Goal: Contribute content: Contribute content

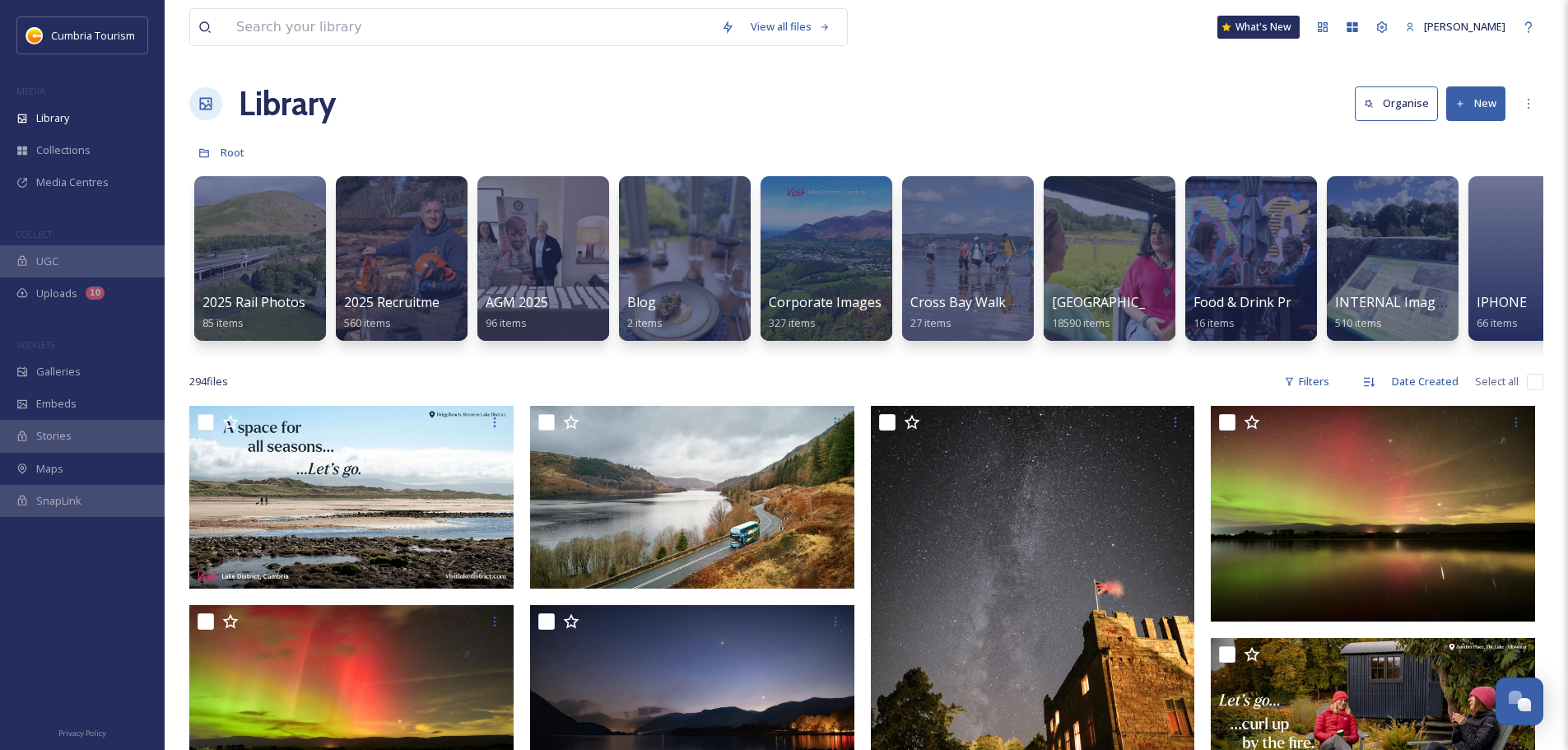
scroll to position [7974, 0]
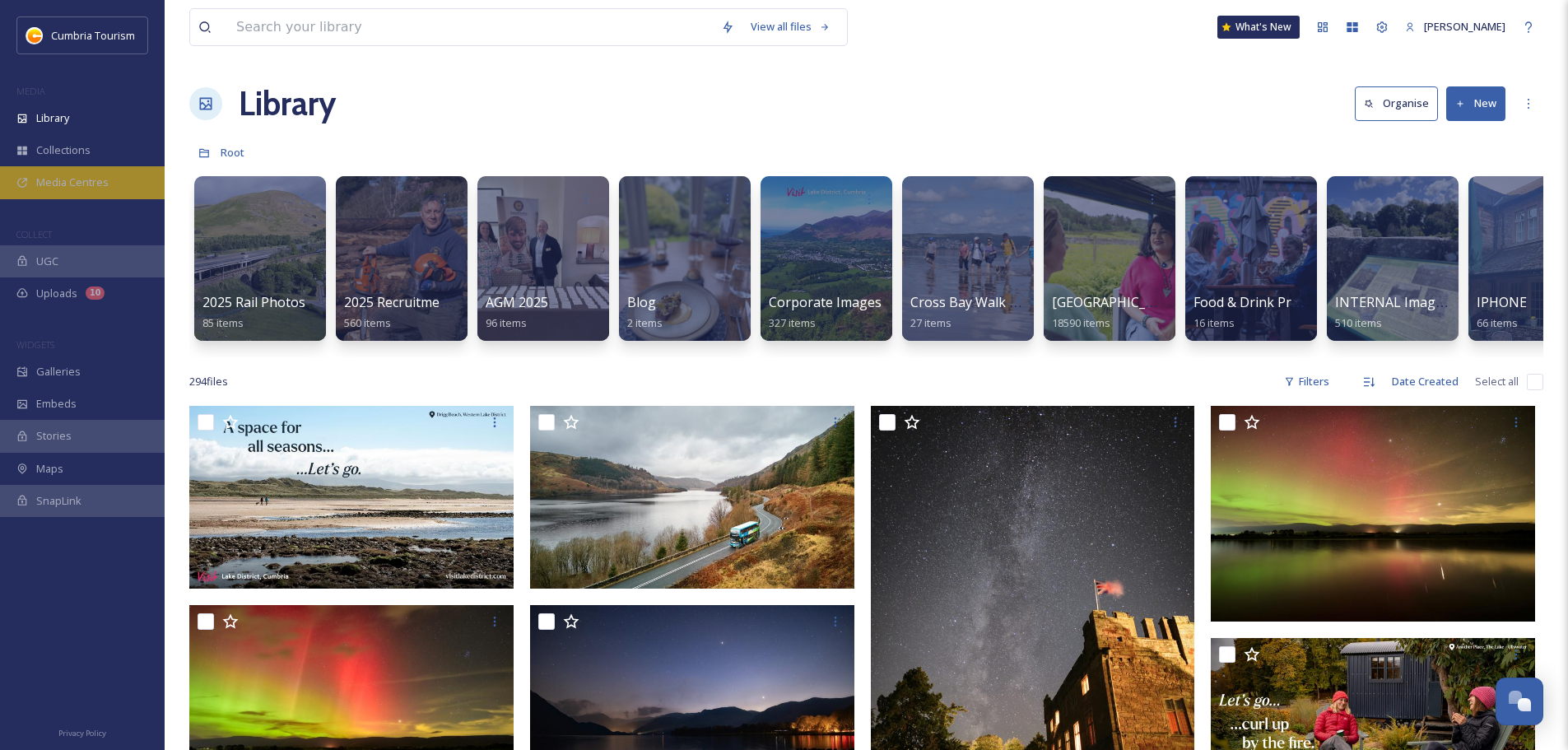
click at [63, 177] on span "Media Centres" at bounding box center [72, 182] width 72 height 15
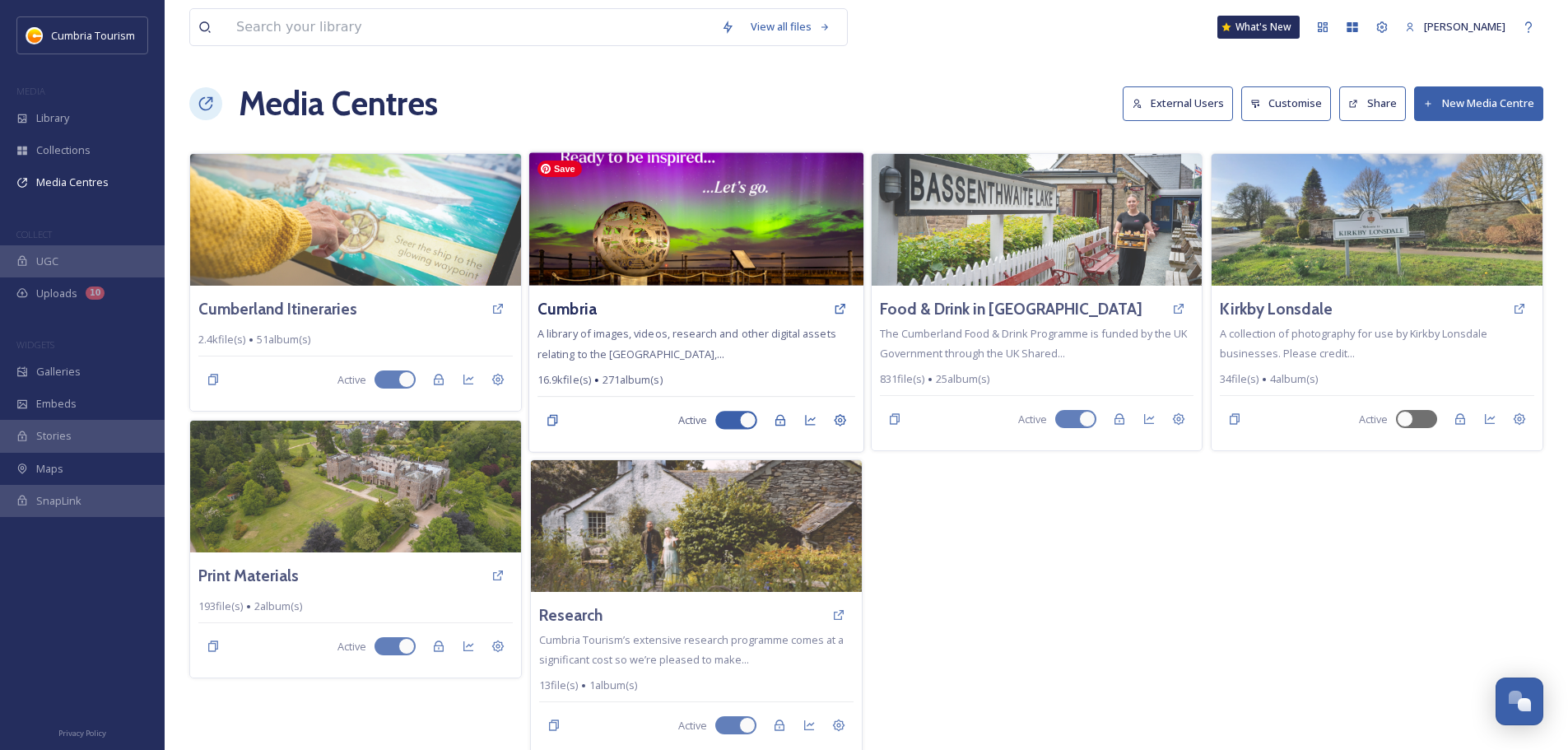
click at [639, 242] on img at bounding box center [696, 219] width 335 height 133
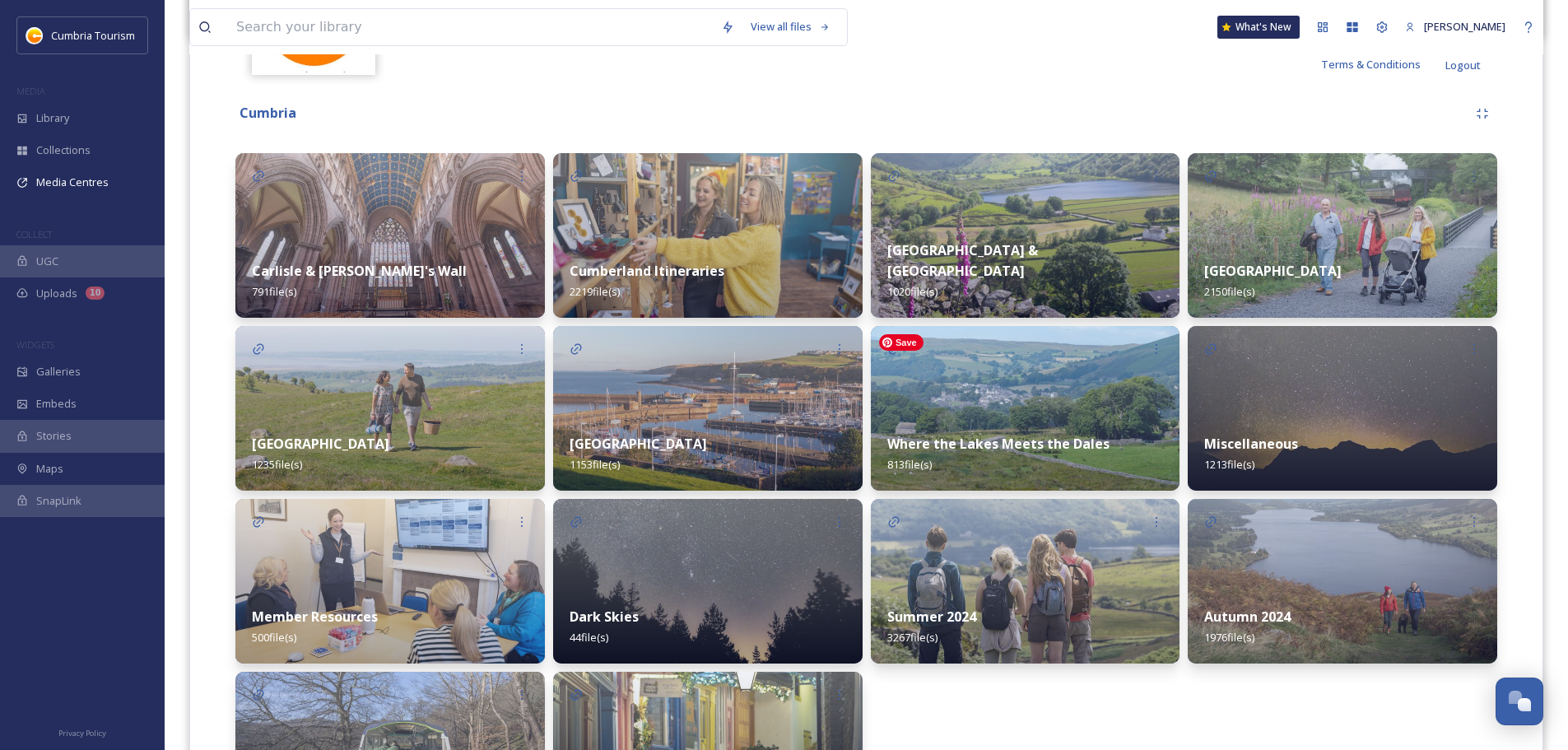
scroll to position [482, 0]
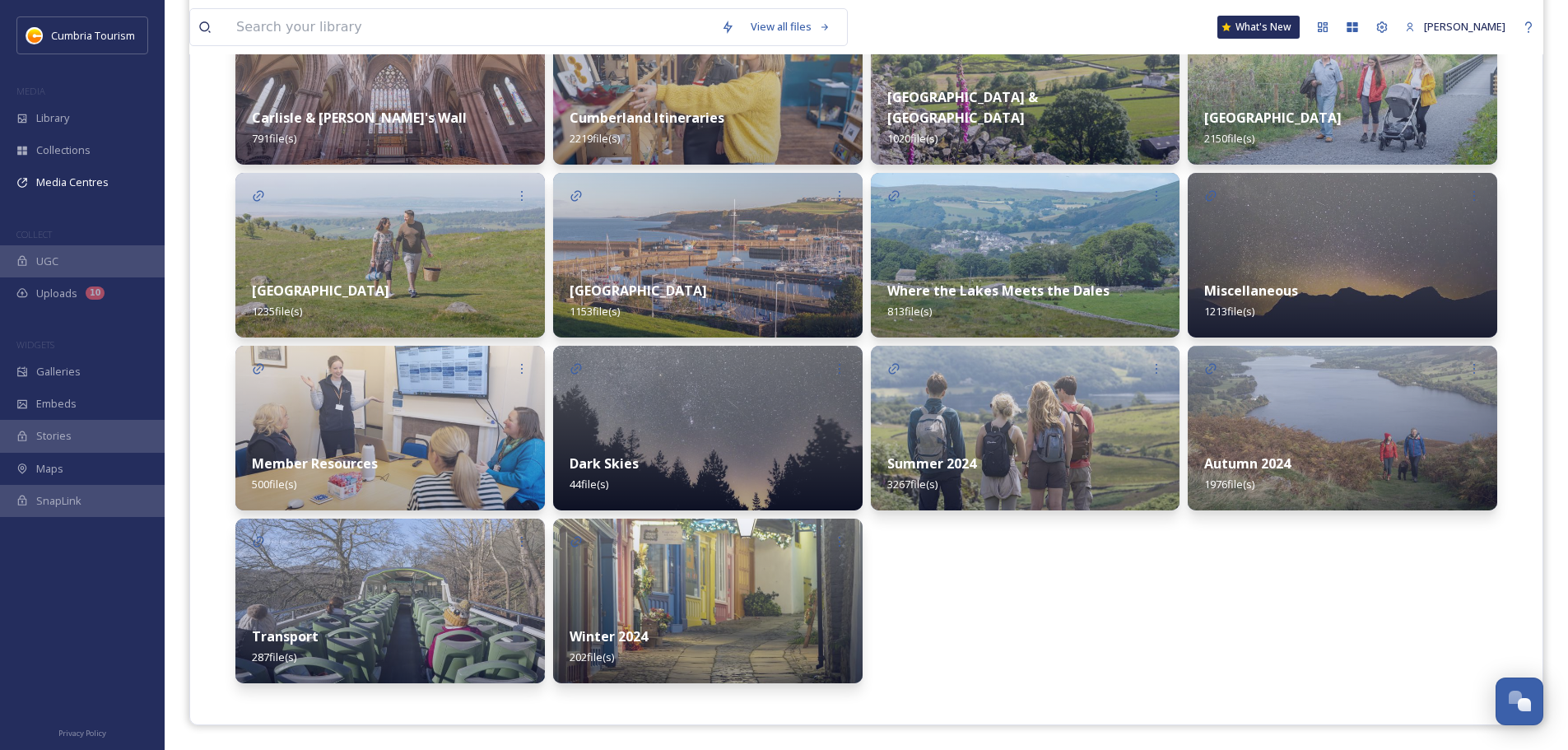
click at [1050, 439] on div "Summer 2024 3267 file(s)" at bounding box center [1026, 474] width 310 height 73
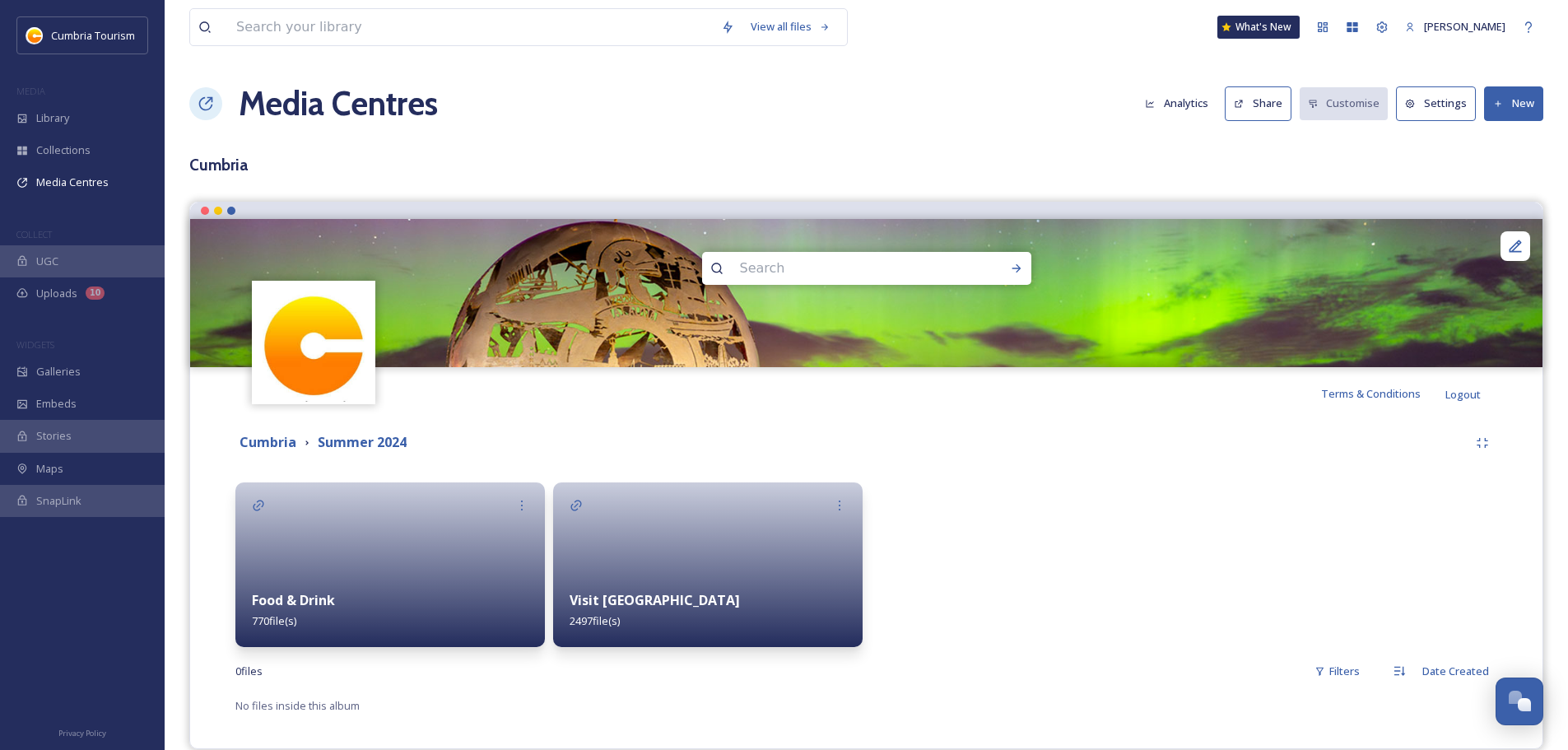
scroll to position [24, 0]
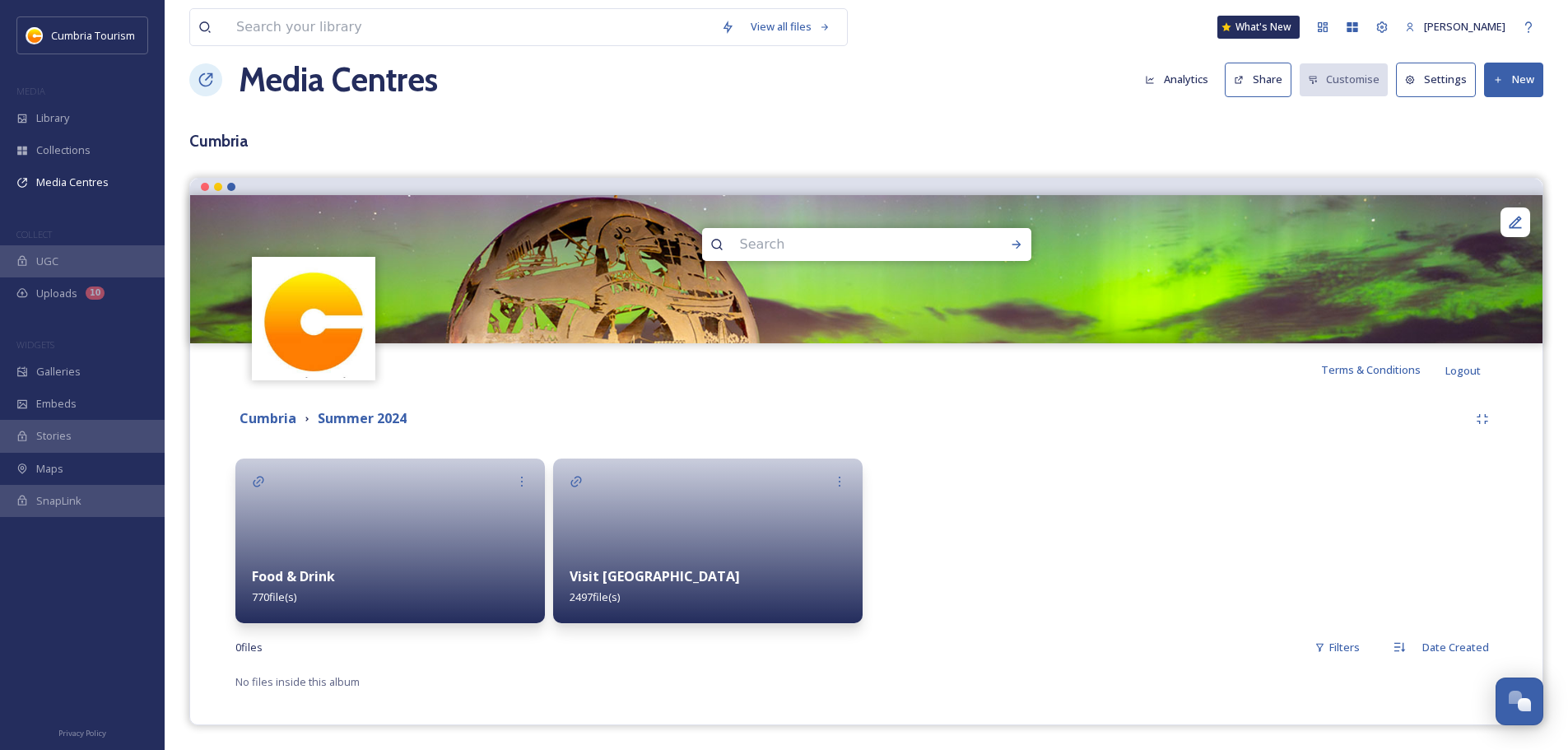
click at [391, 504] on div at bounding box center [390, 540] width 310 height 165
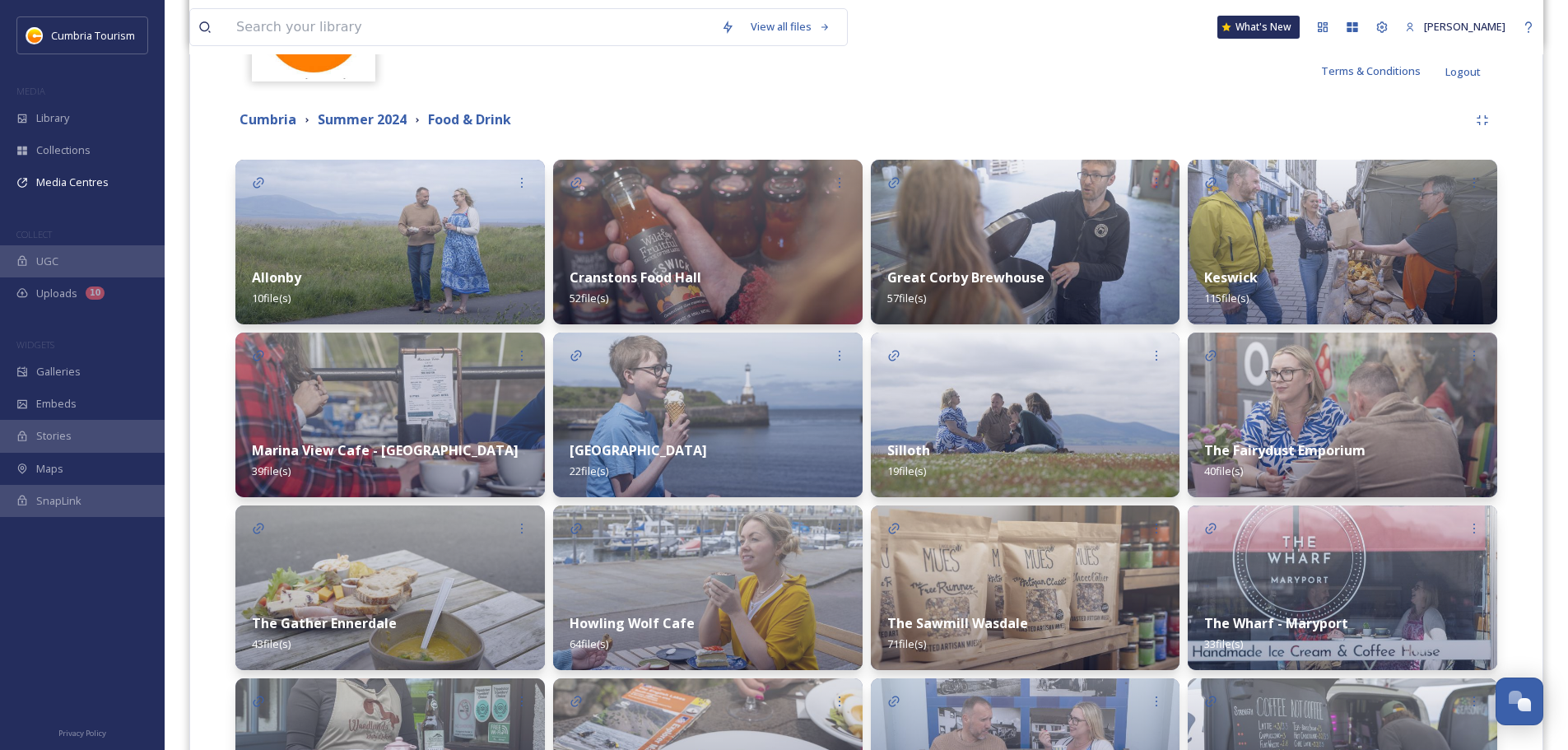
scroll to position [247, 0]
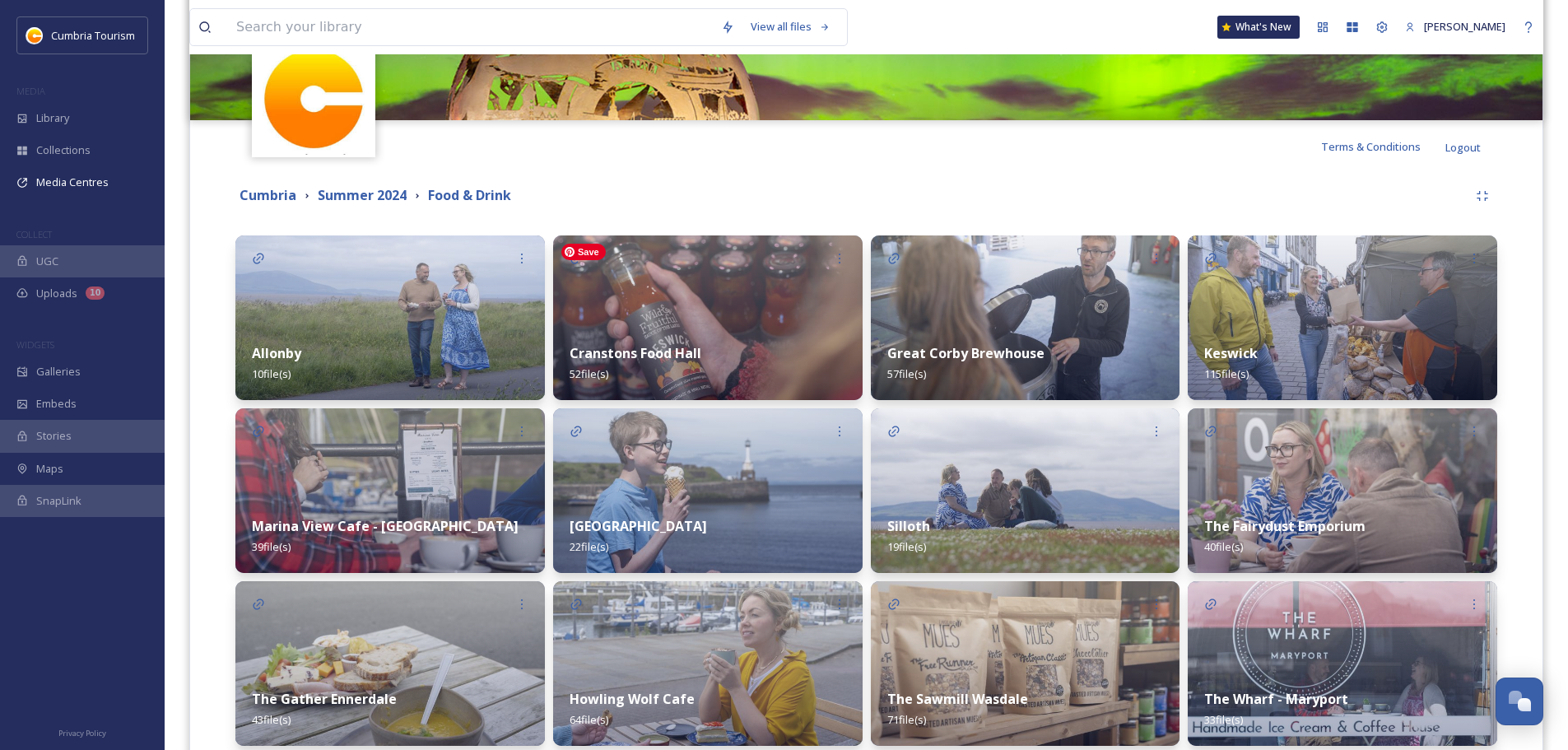
click at [712, 323] on img at bounding box center [707, 317] width 310 height 165
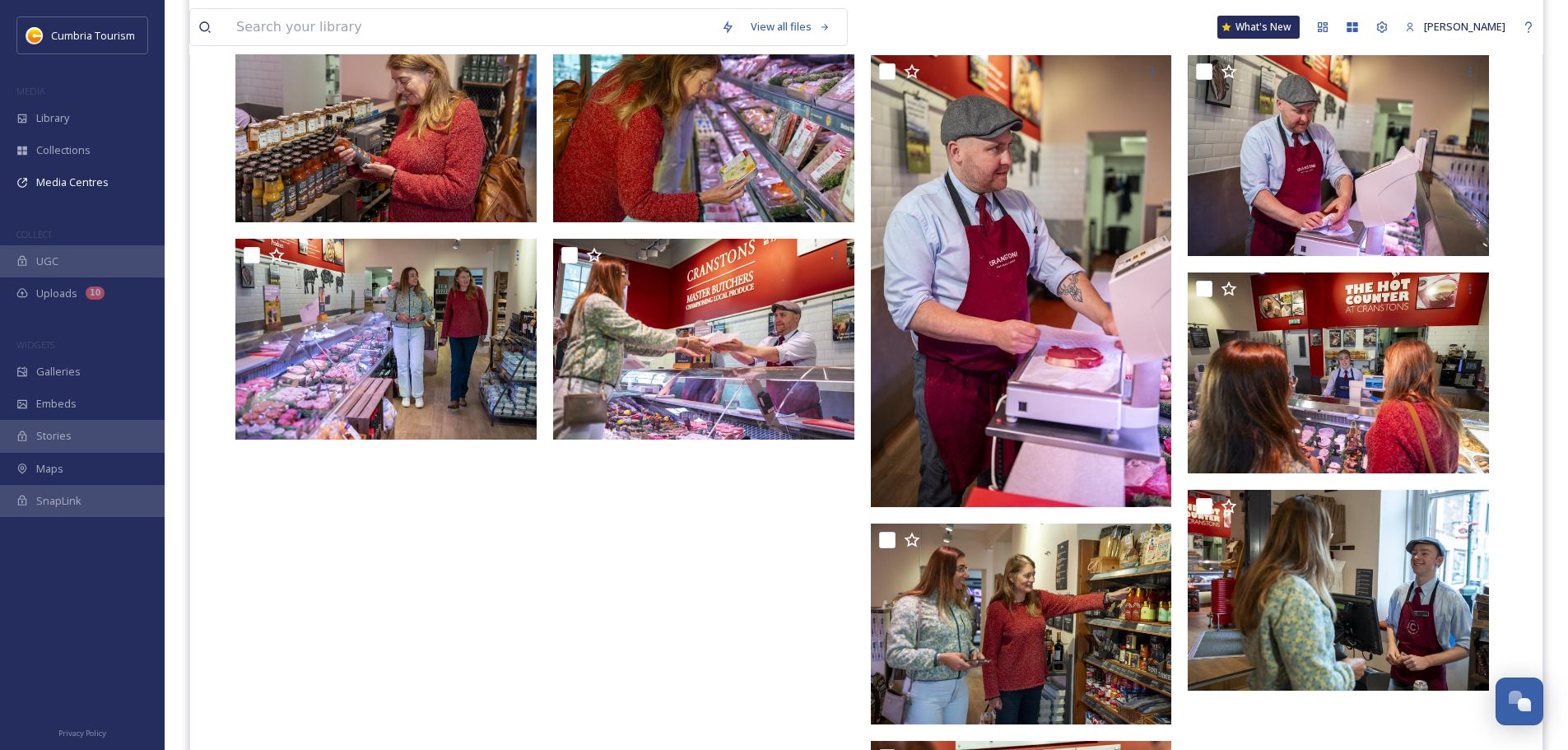
scroll to position [3375, 0]
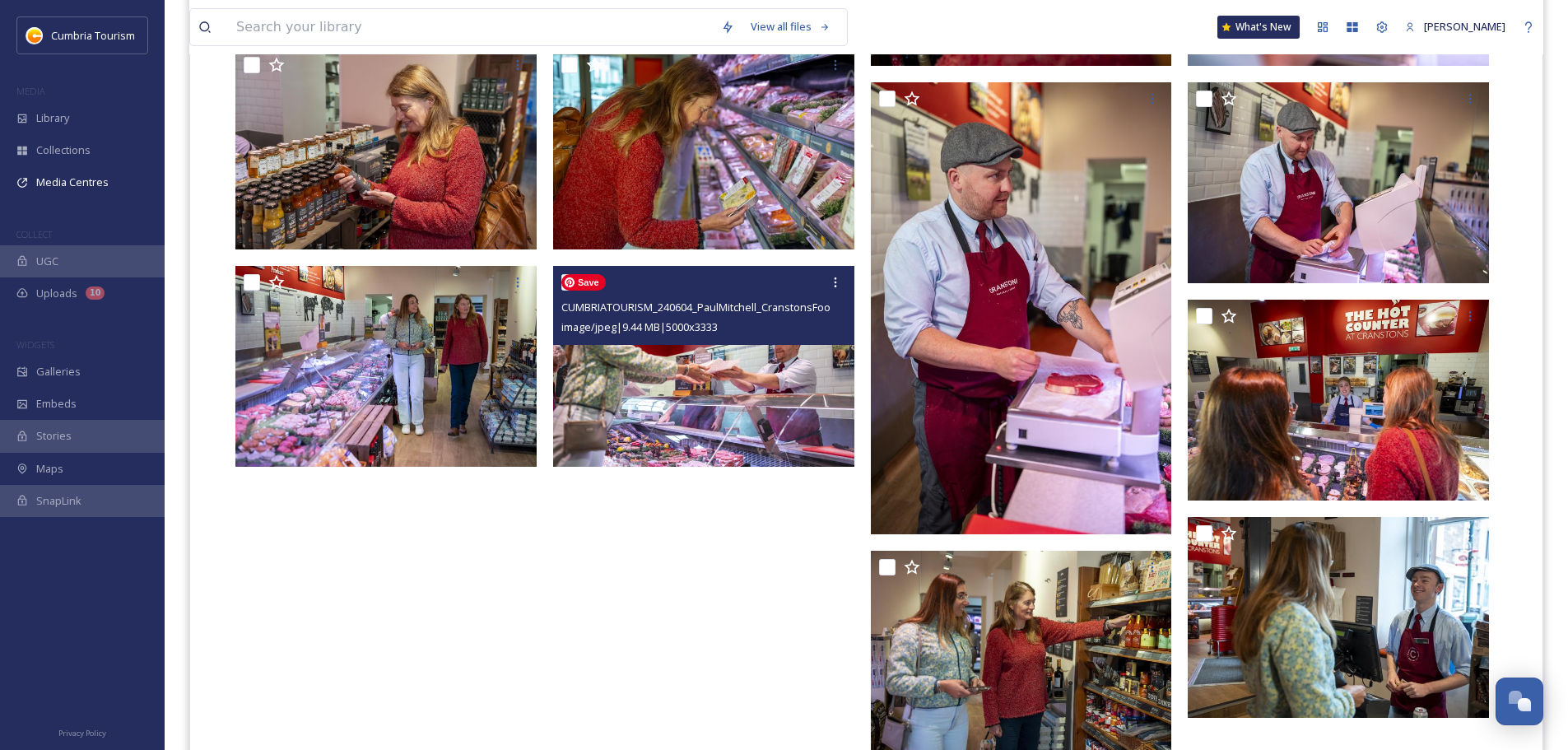
click at [599, 428] on img at bounding box center [703, 366] width 301 height 201
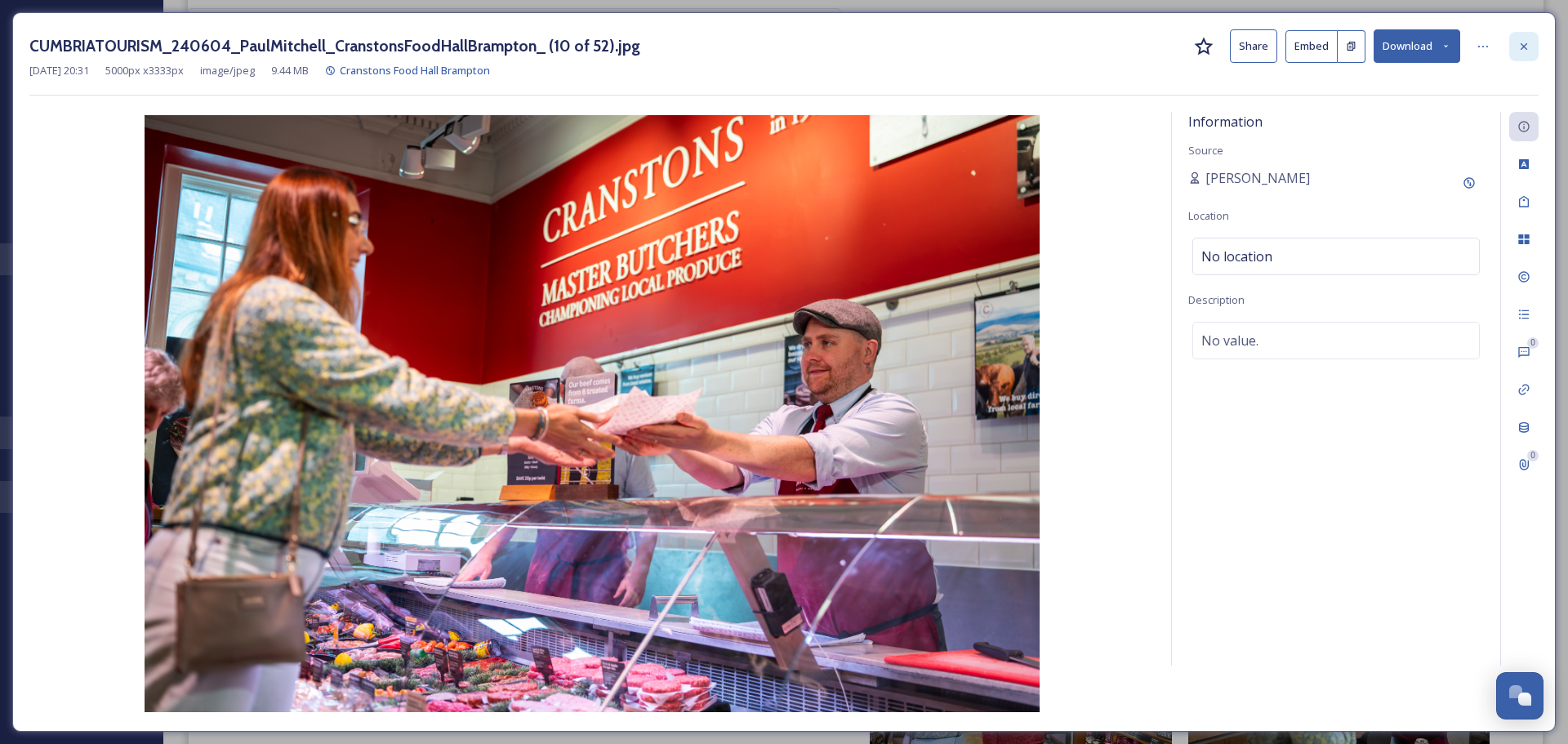
click at [1538, 50] on div at bounding box center [1524, 46] width 29 height 29
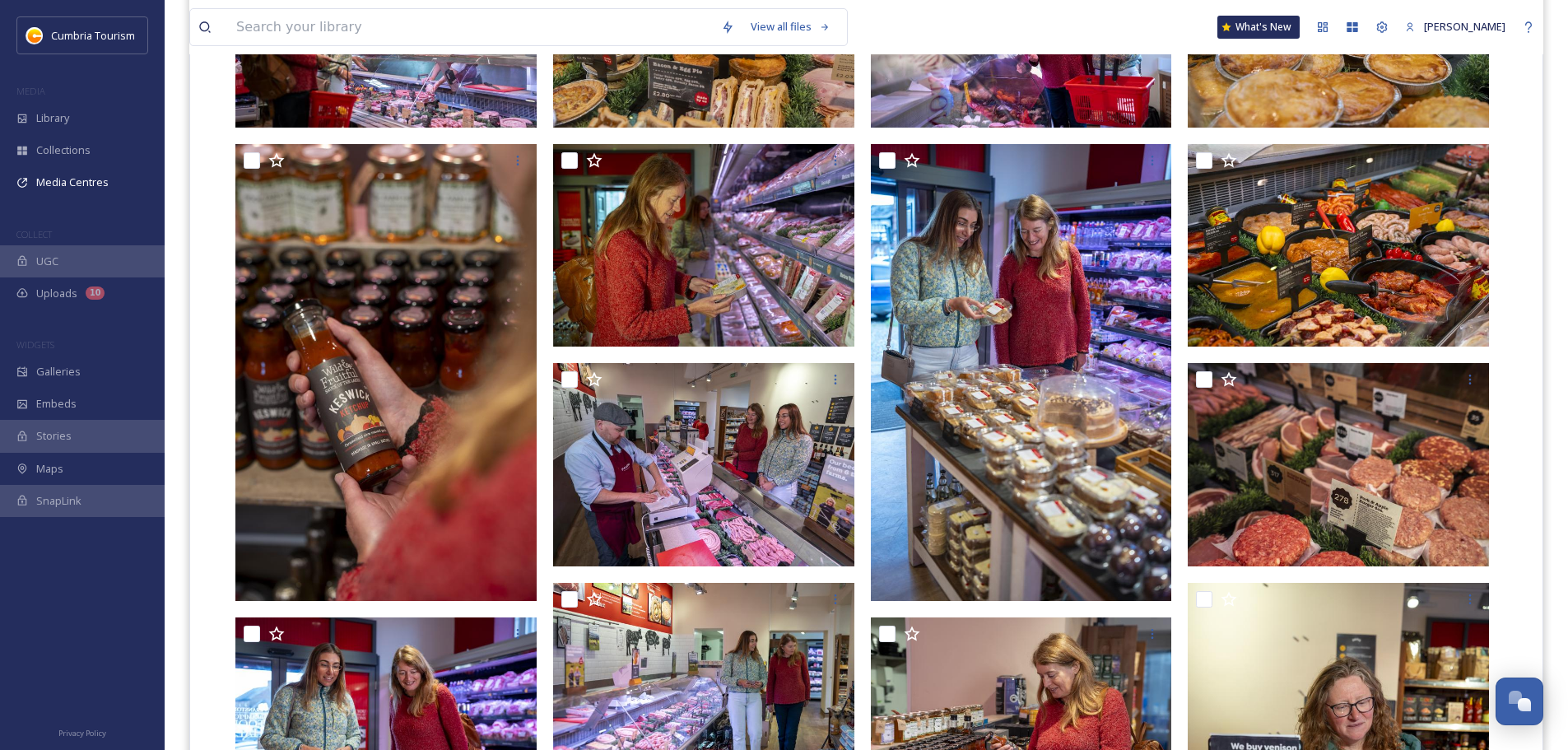
scroll to position [494, 0]
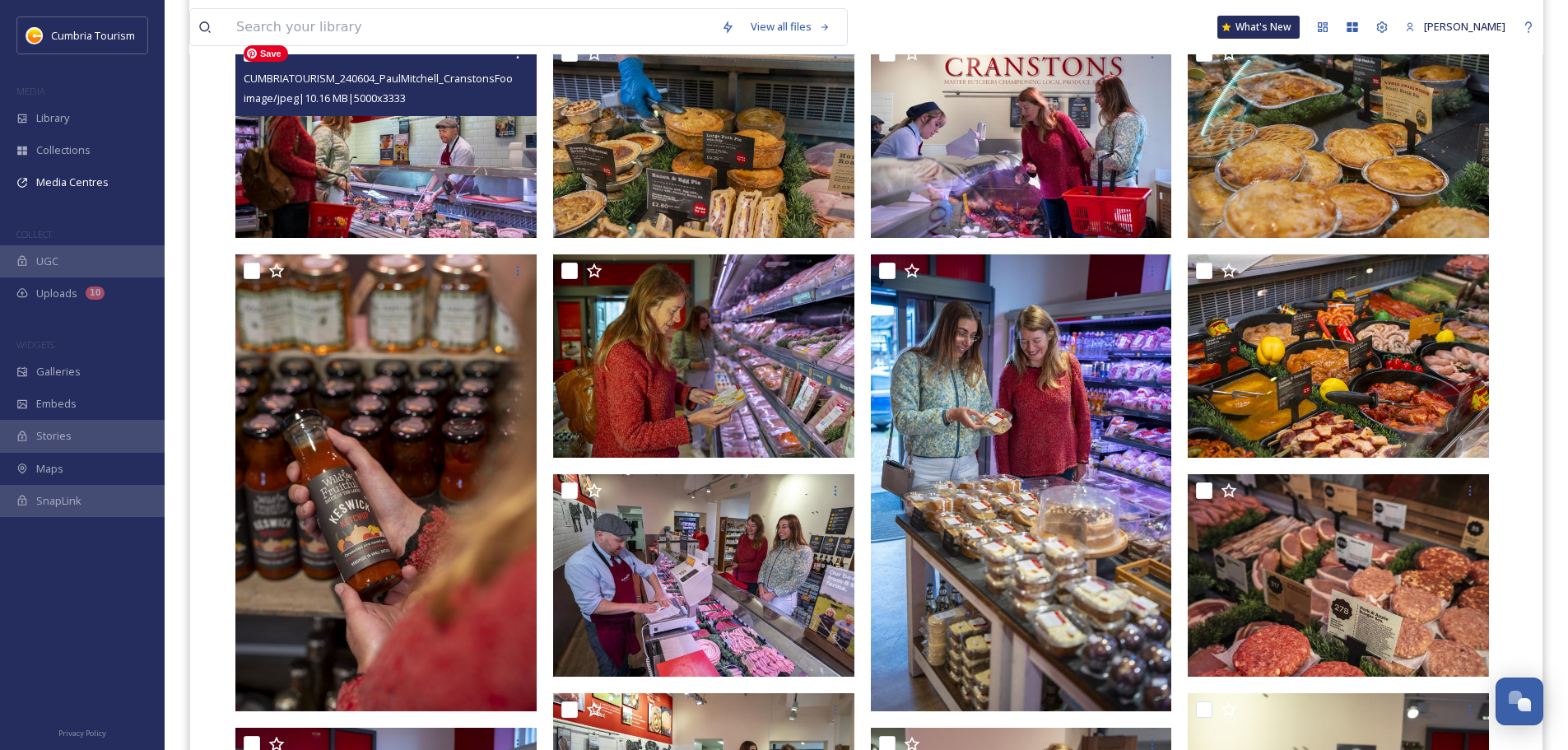
click at [457, 165] on img at bounding box center [386, 137] width 301 height 201
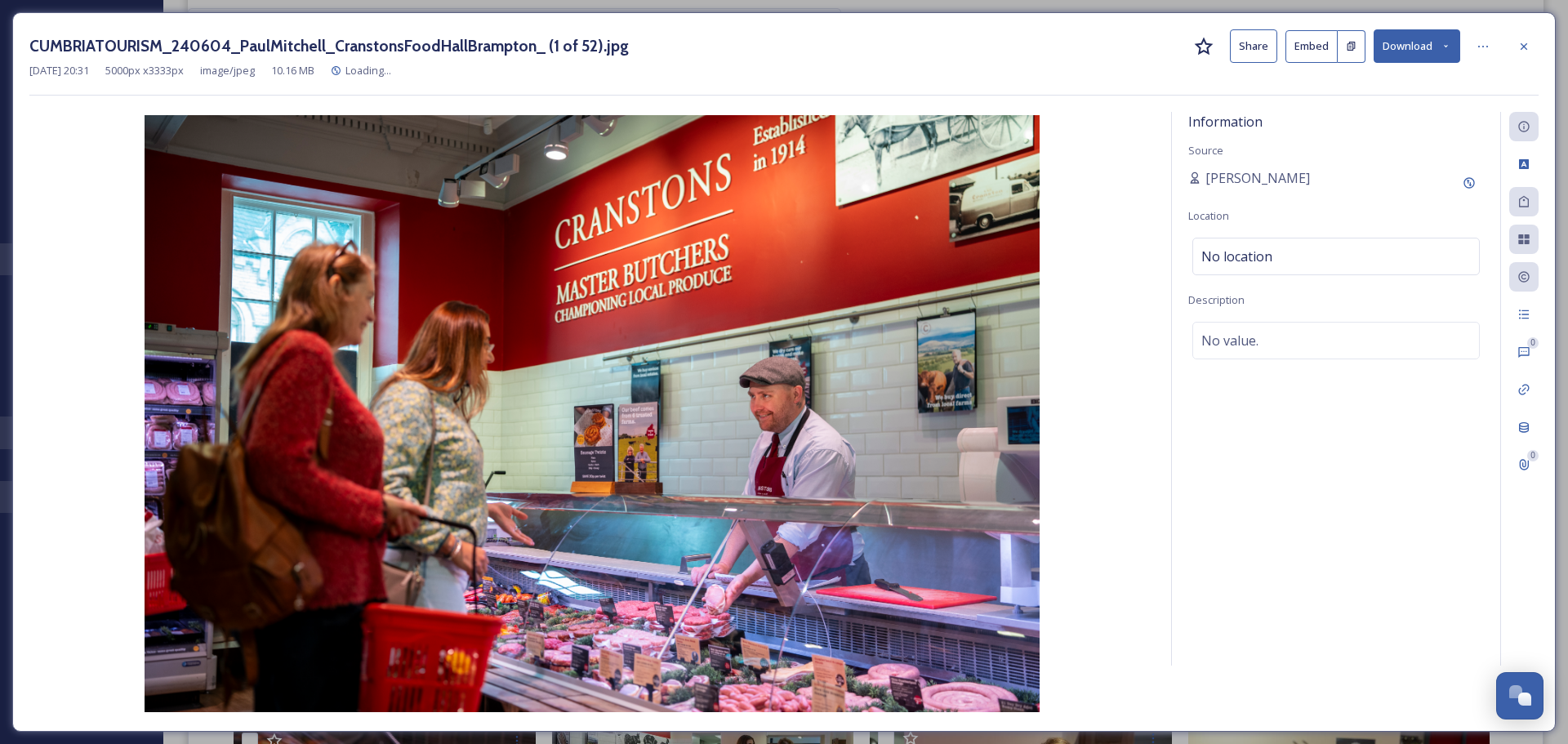
click at [1443, 49] on icon at bounding box center [1446, 45] width 10 height 10
click at [1400, 84] on span "Download Original (5000 x 3333)" at bounding box center [1374, 83] width 154 height 15
click at [1516, 36] on div at bounding box center [1524, 46] width 29 height 29
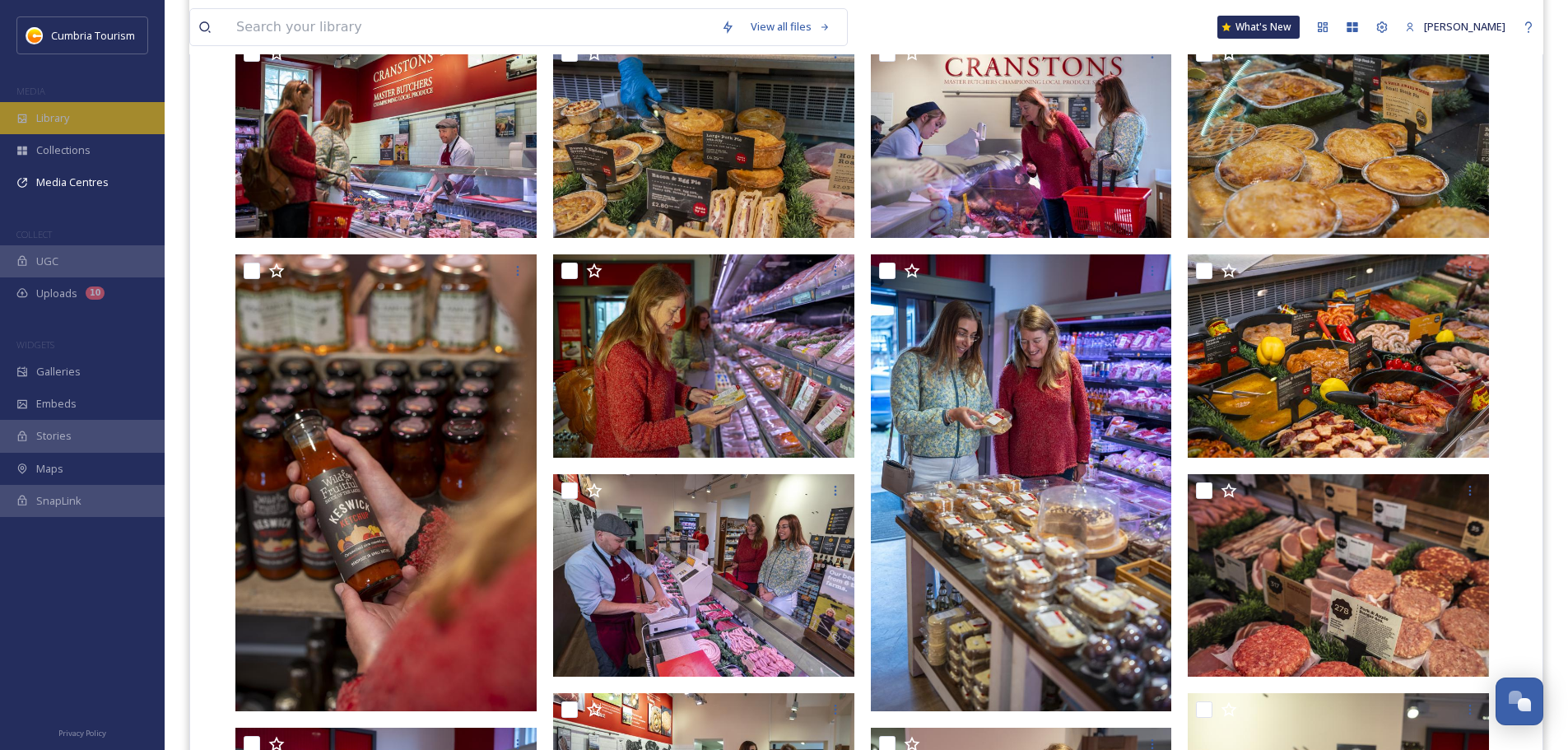
click at [58, 113] on span "Library" at bounding box center [52, 118] width 33 height 15
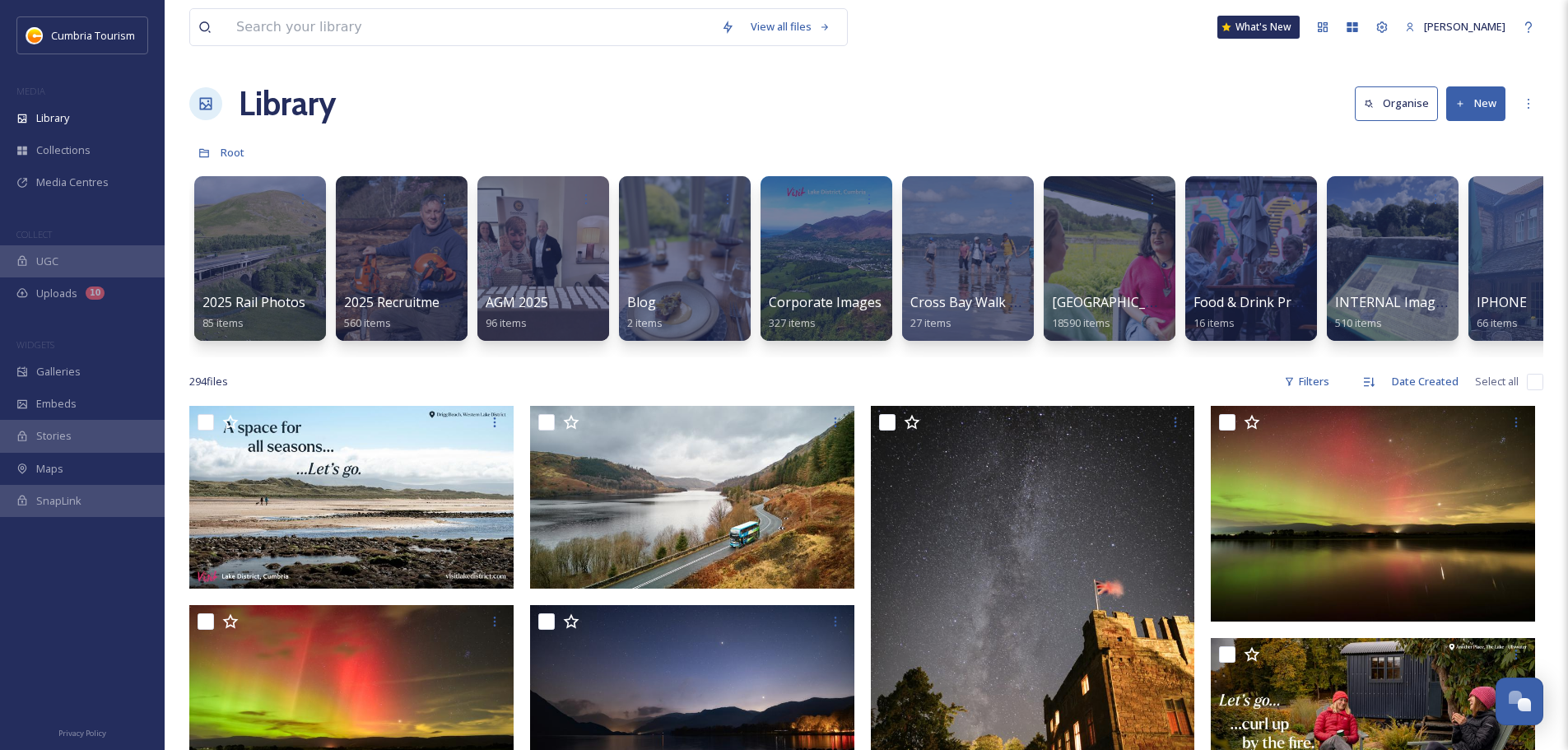
scroll to position [0, 1479]
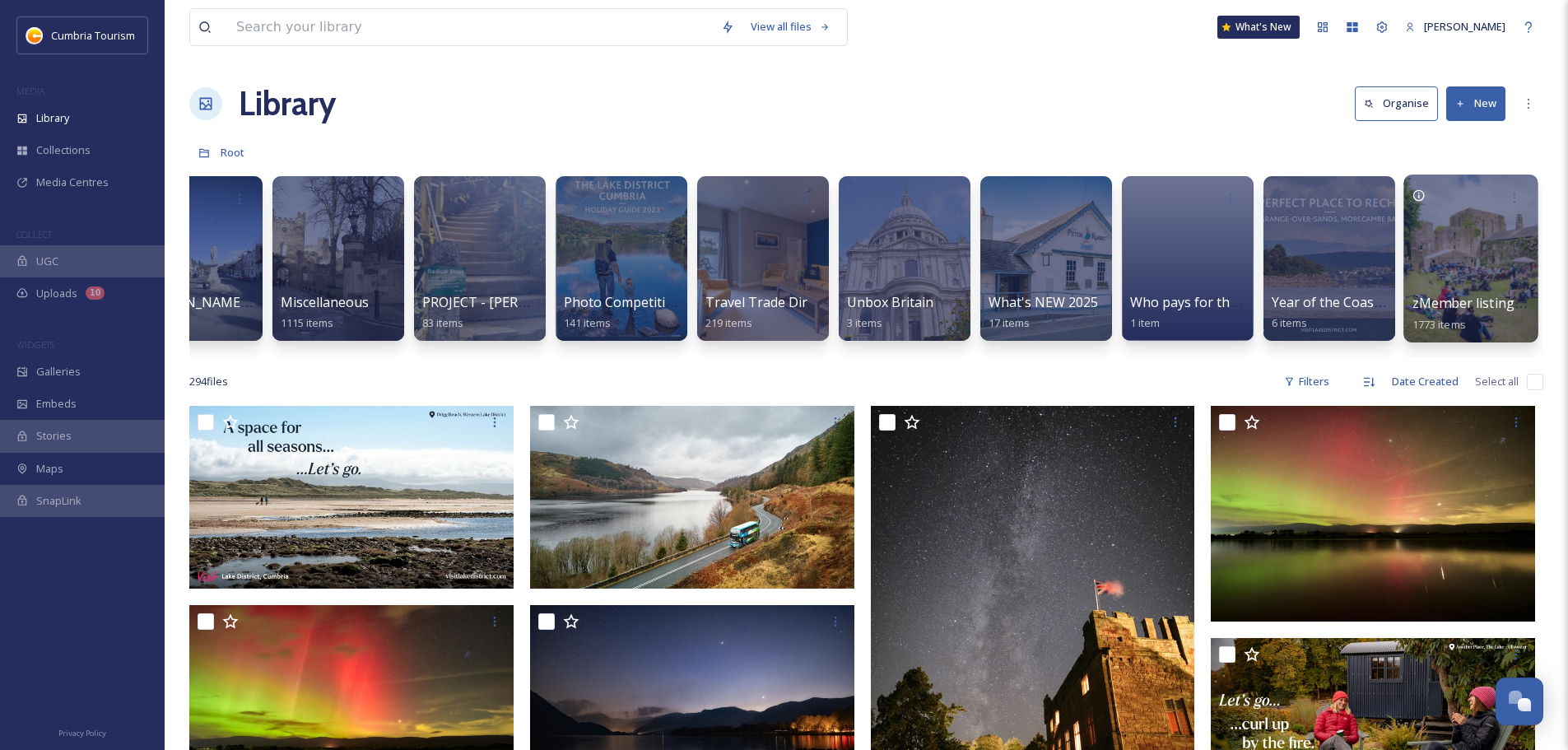
click at [1471, 217] on div at bounding box center [1471, 258] width 134 height 168
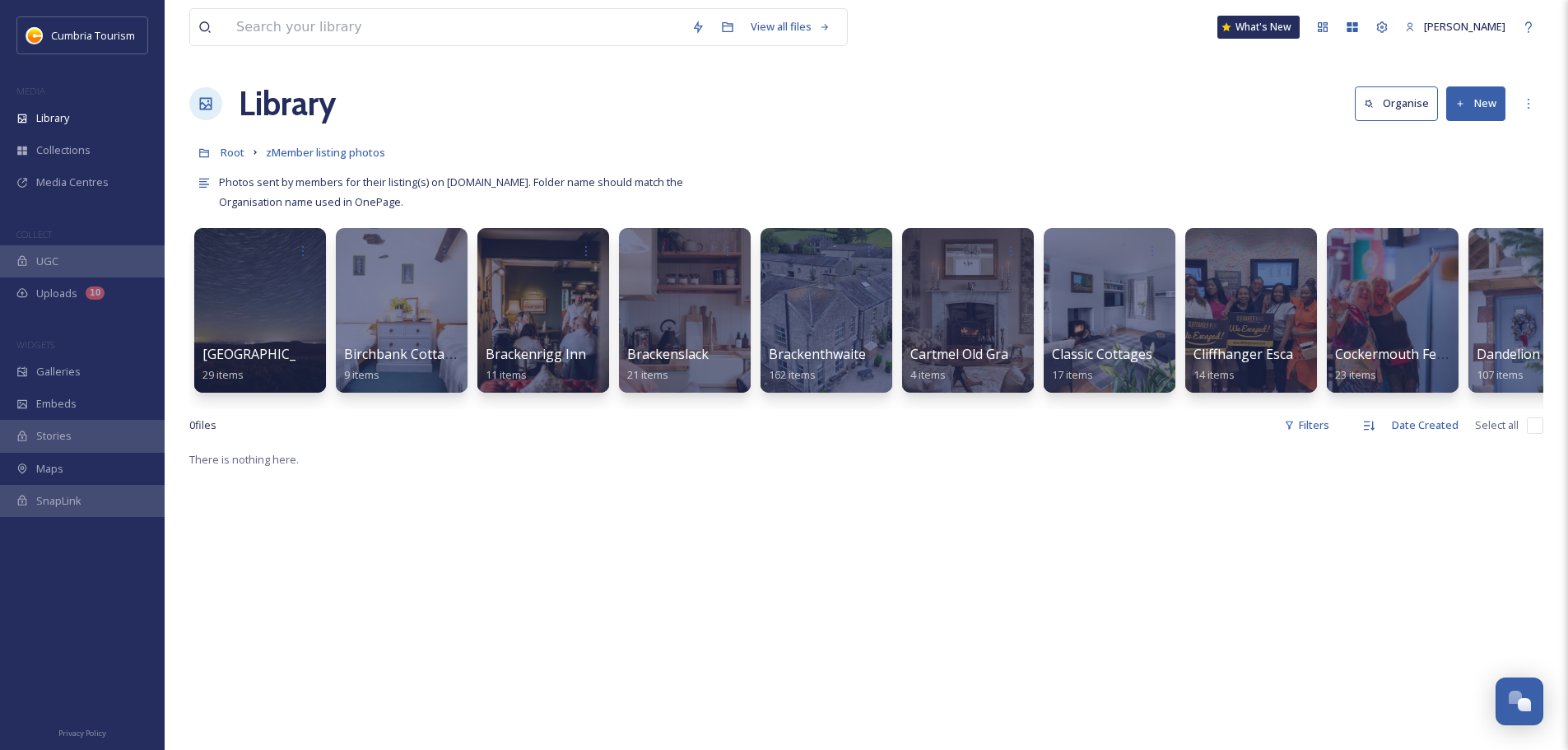
click at [1476, 111] on button "New" at bounding box center [1476, 103] width 59 height 33
click at [1437, 194] on div "Folder" at bounding box center [1458, 207] width 93 height 32
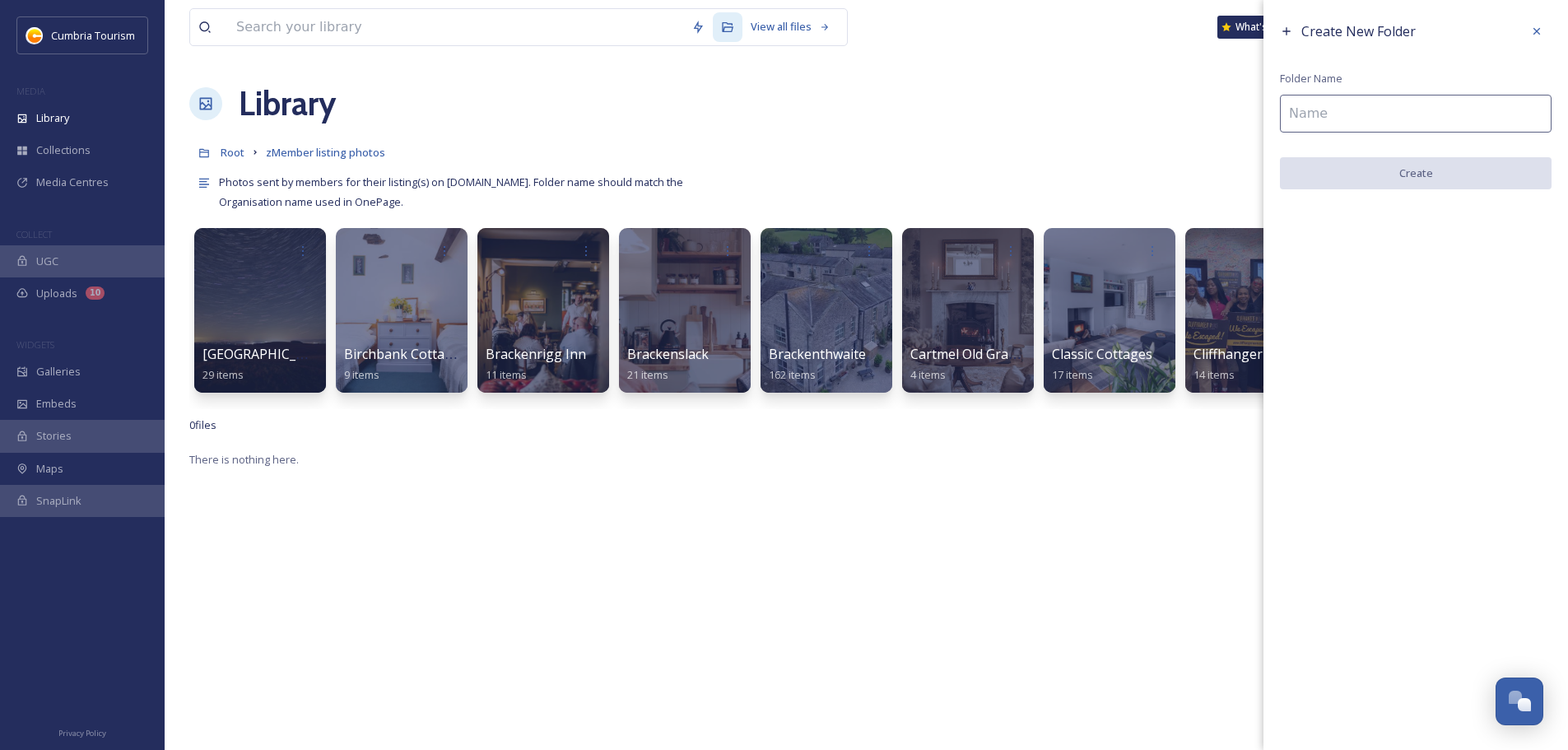
click at [1337, 103] on input at bounding box center [1415, 113] width 272 height 38
paste input "[PERSON_NAME] Tea and Coffee Merchants"
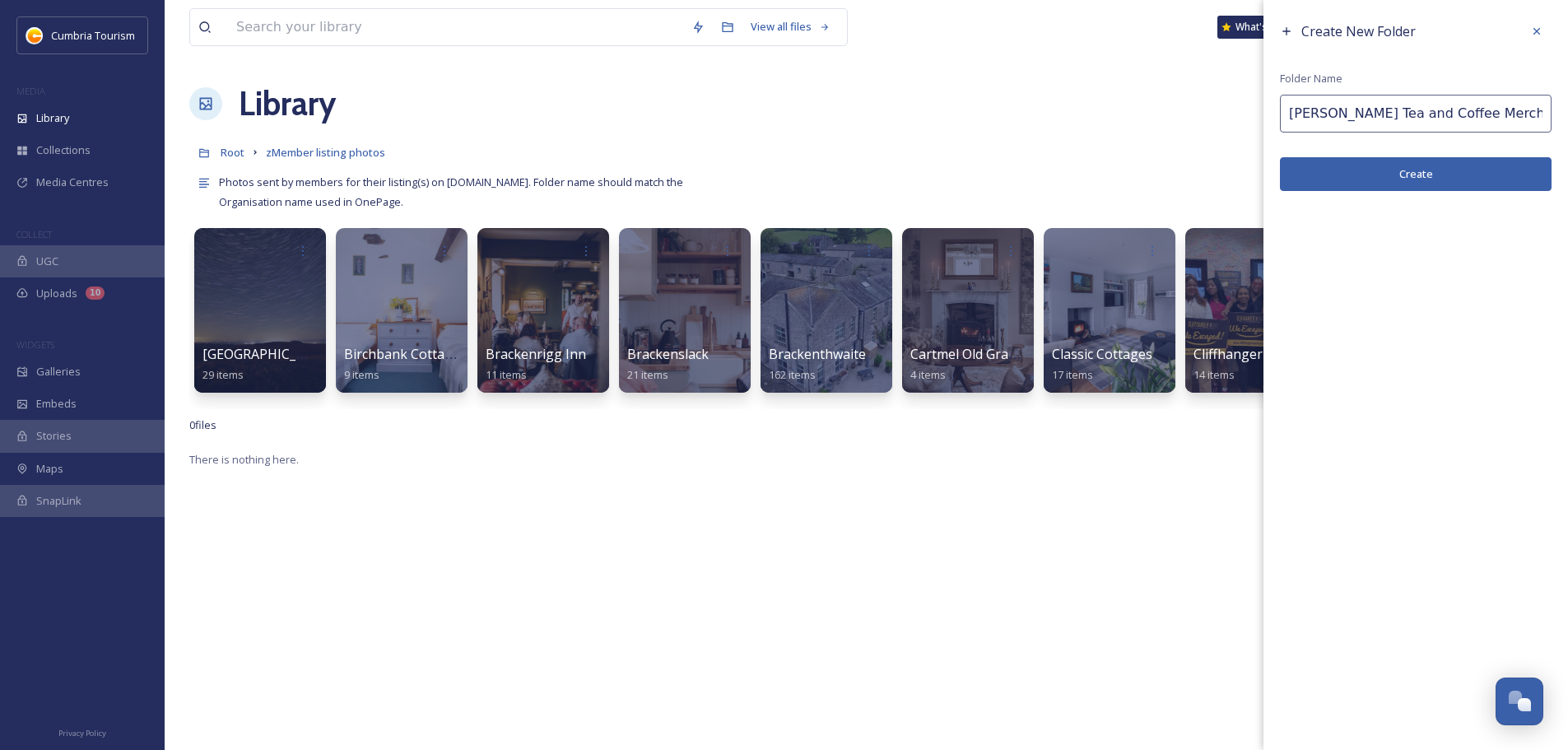
type input "[PERSON_NAME] Tea and Coffee Merchants"
click at [1384, 178] on button "Create" at bounding box center [1415, 173] width 272 height 33
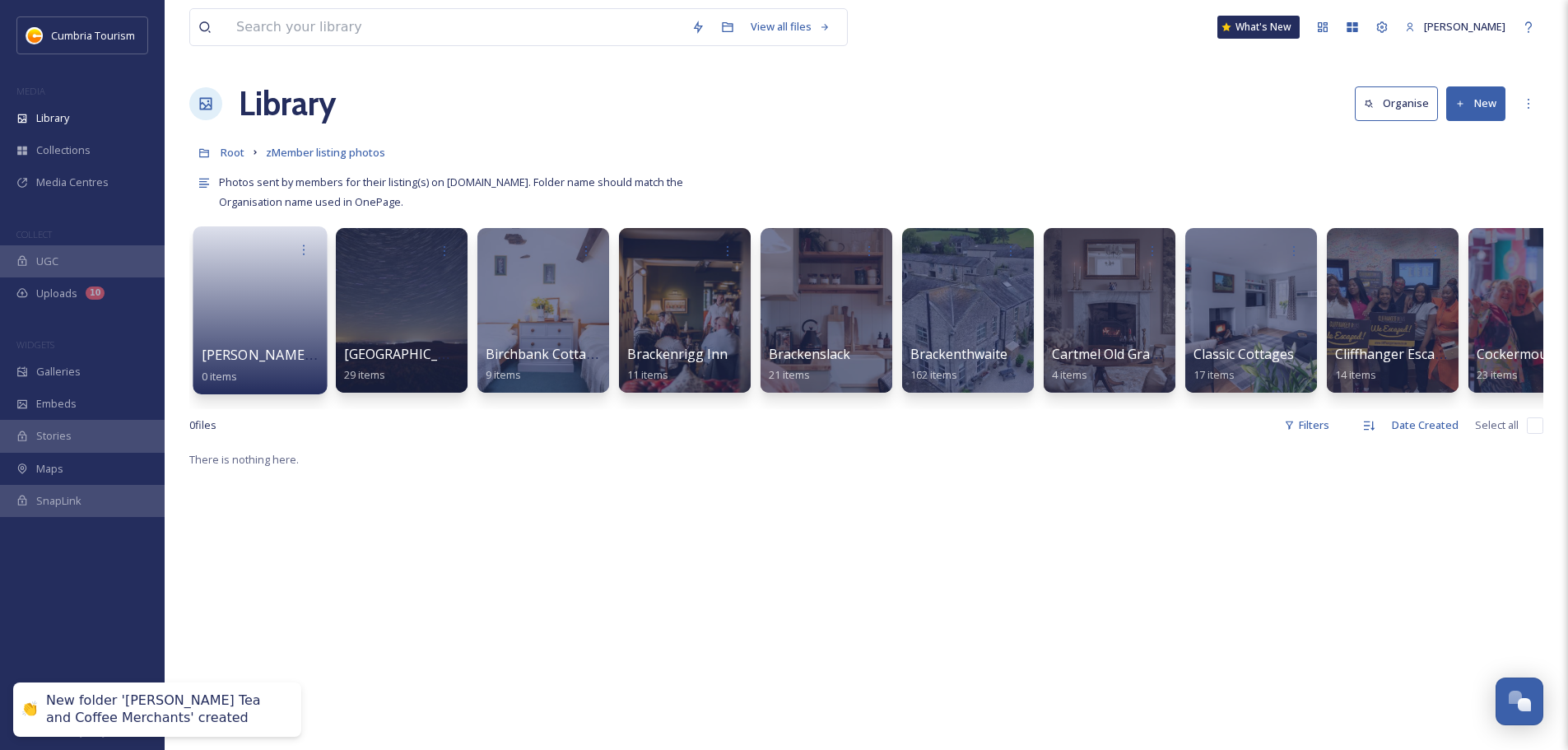
click at [252, 341] on link at bounding box center [261, 305] width 118 height 80
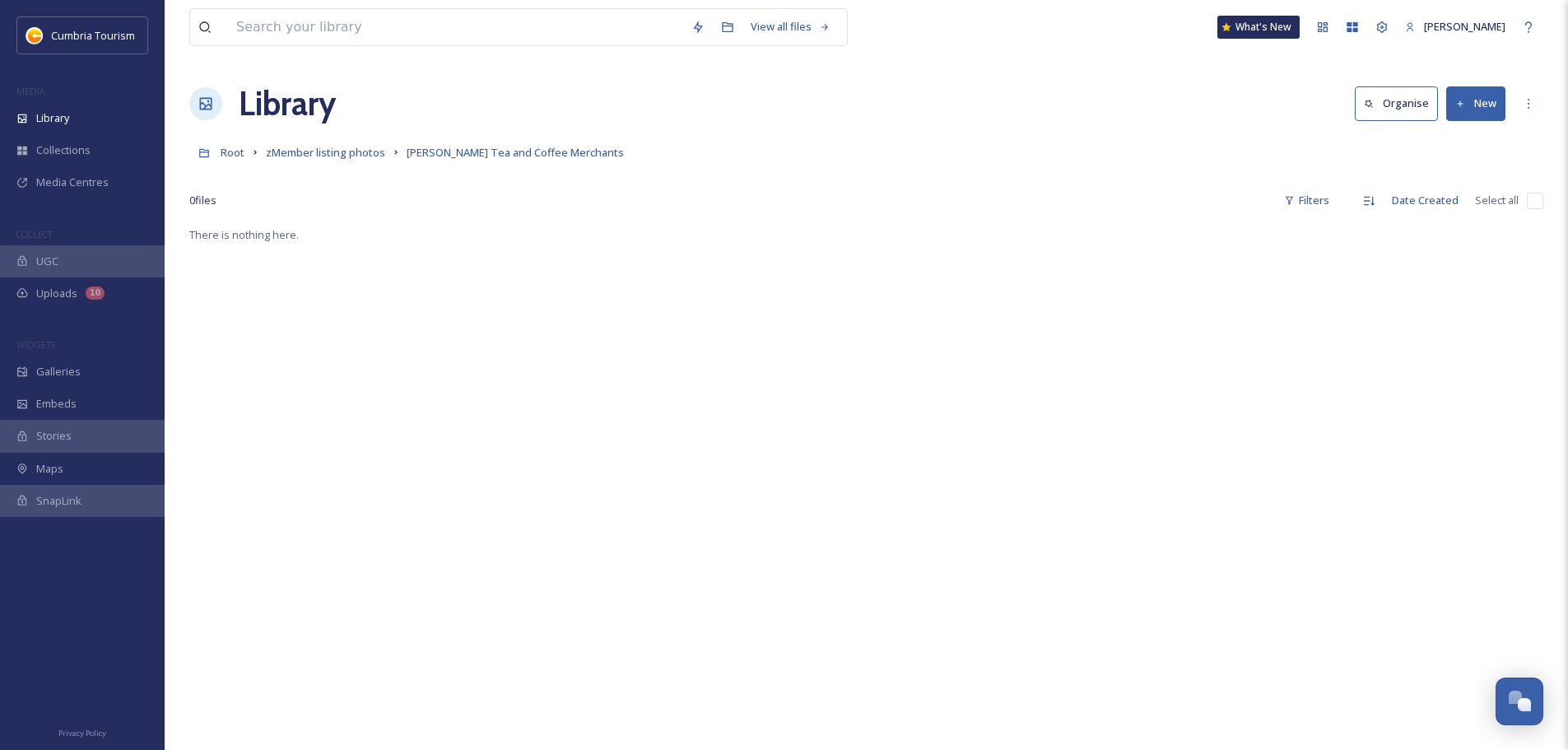
click at [1495, 106] on button "New" at bounding box center [1476, 103] width 59 height 33
click at [1477, 143] on span "File Upload" at bounding box center [1468, 142] width 54 height 15
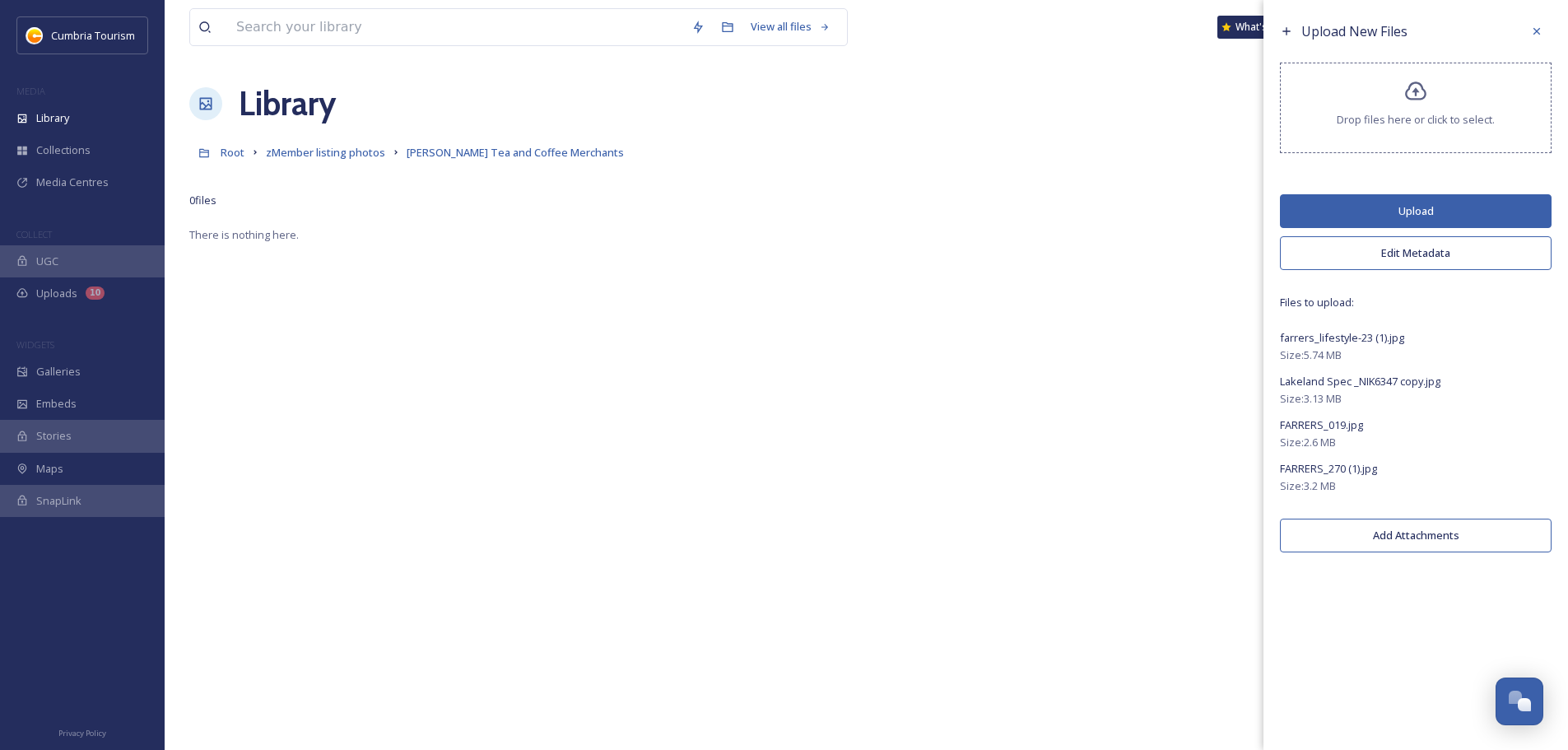
click at [1374, 258] on button "Edit Metadata" at bounding box center [1415, 253] width 272 height 33
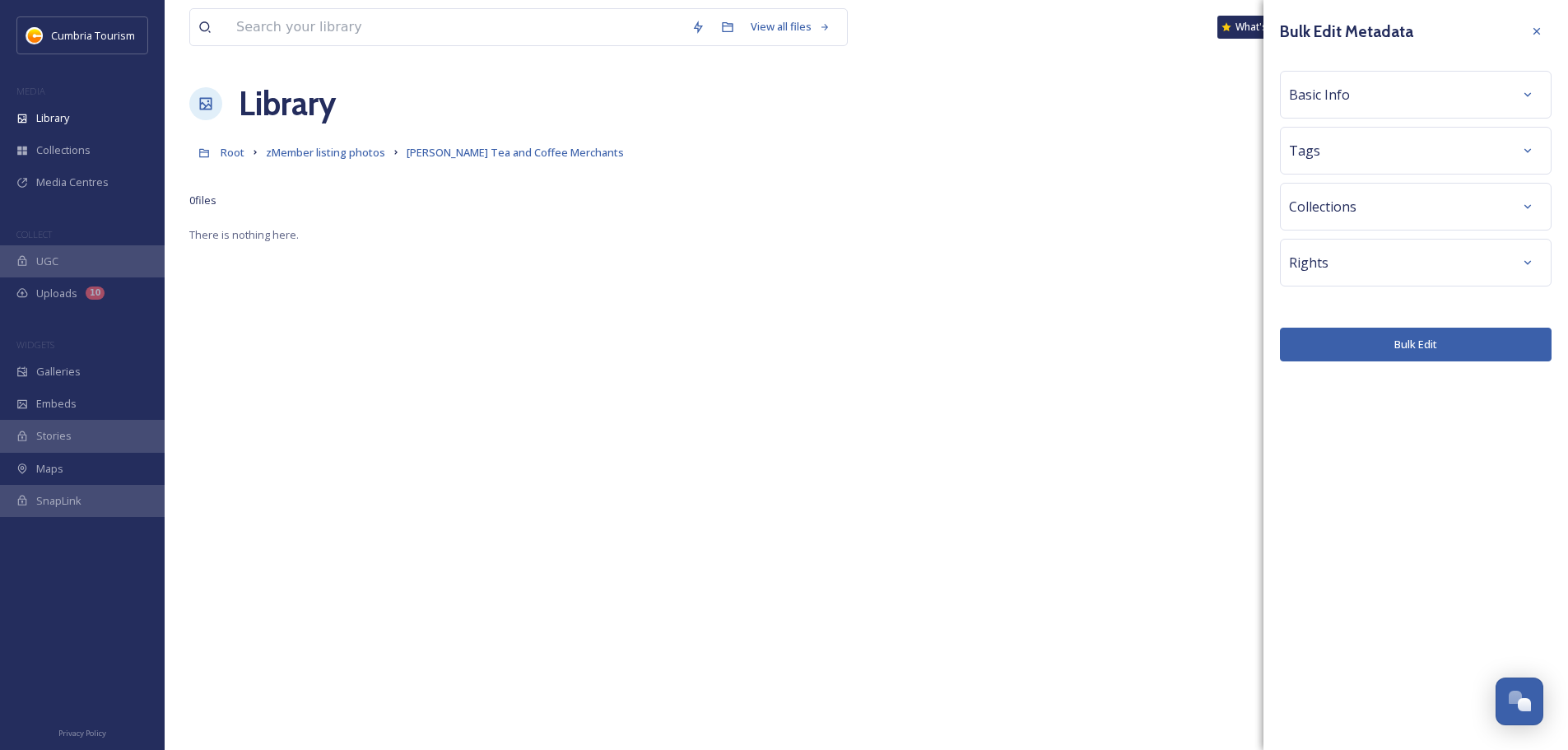
click at [1450, 89] on div "Basic Info" at bounding box center [1416, 94] width 254 height 30
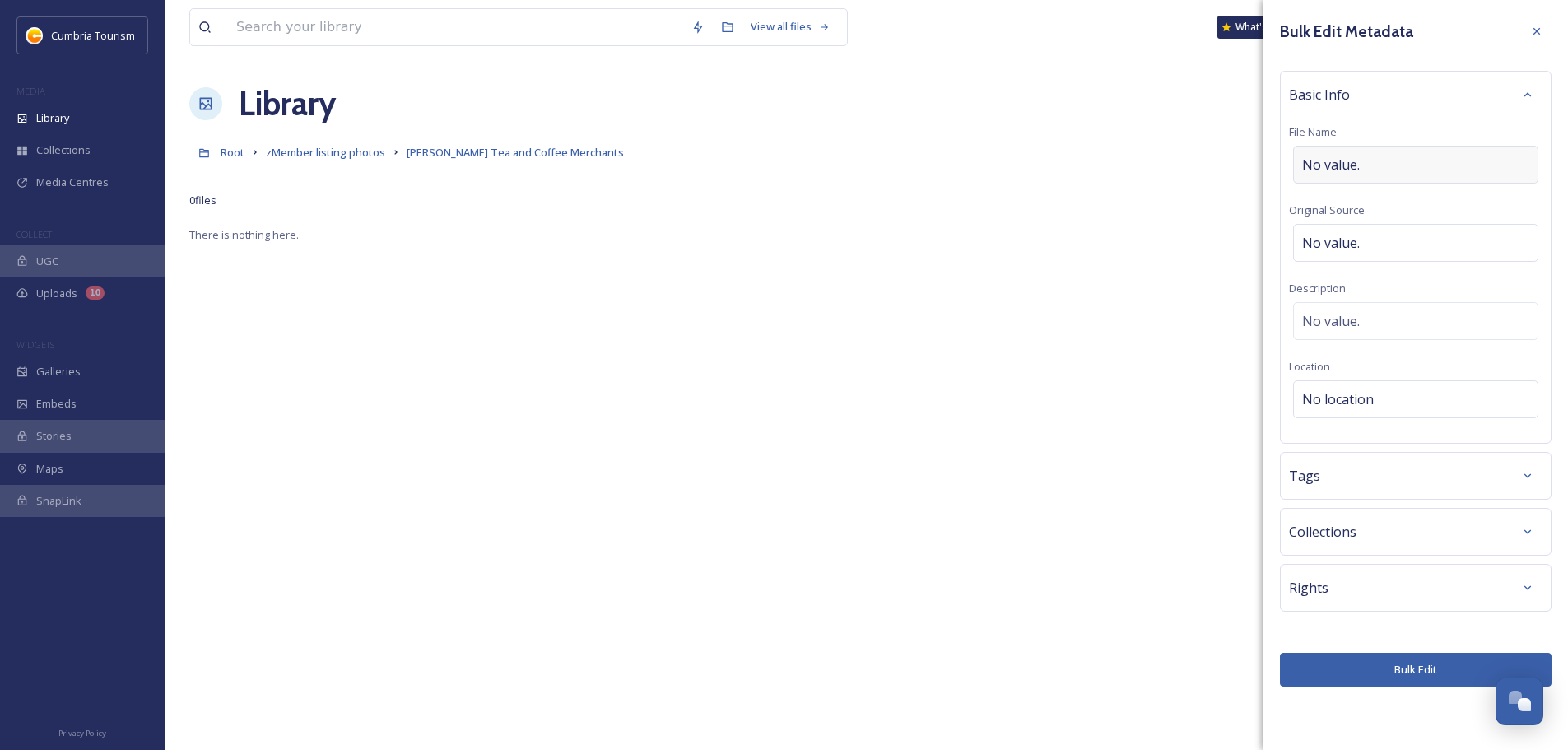
click at [1313, 160] on span "No value." at bounding box center [1331, 164] width 57 height 20
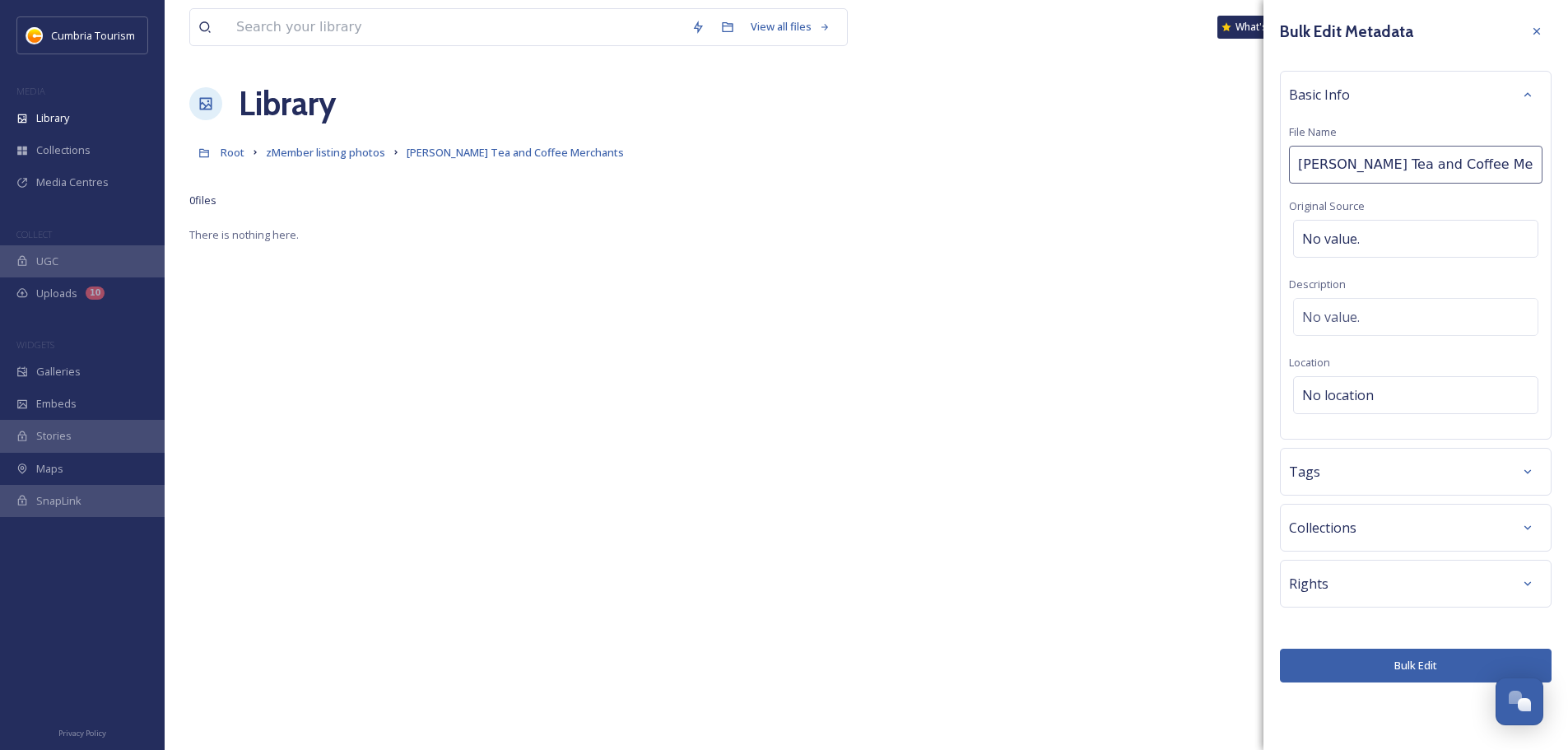
type input "[PERSON_NAME] Tea and Coffee Merchants"
click at [1407, 660] on button "Bulk Edit" at bounding box center [1415, 665] width 272 height 33
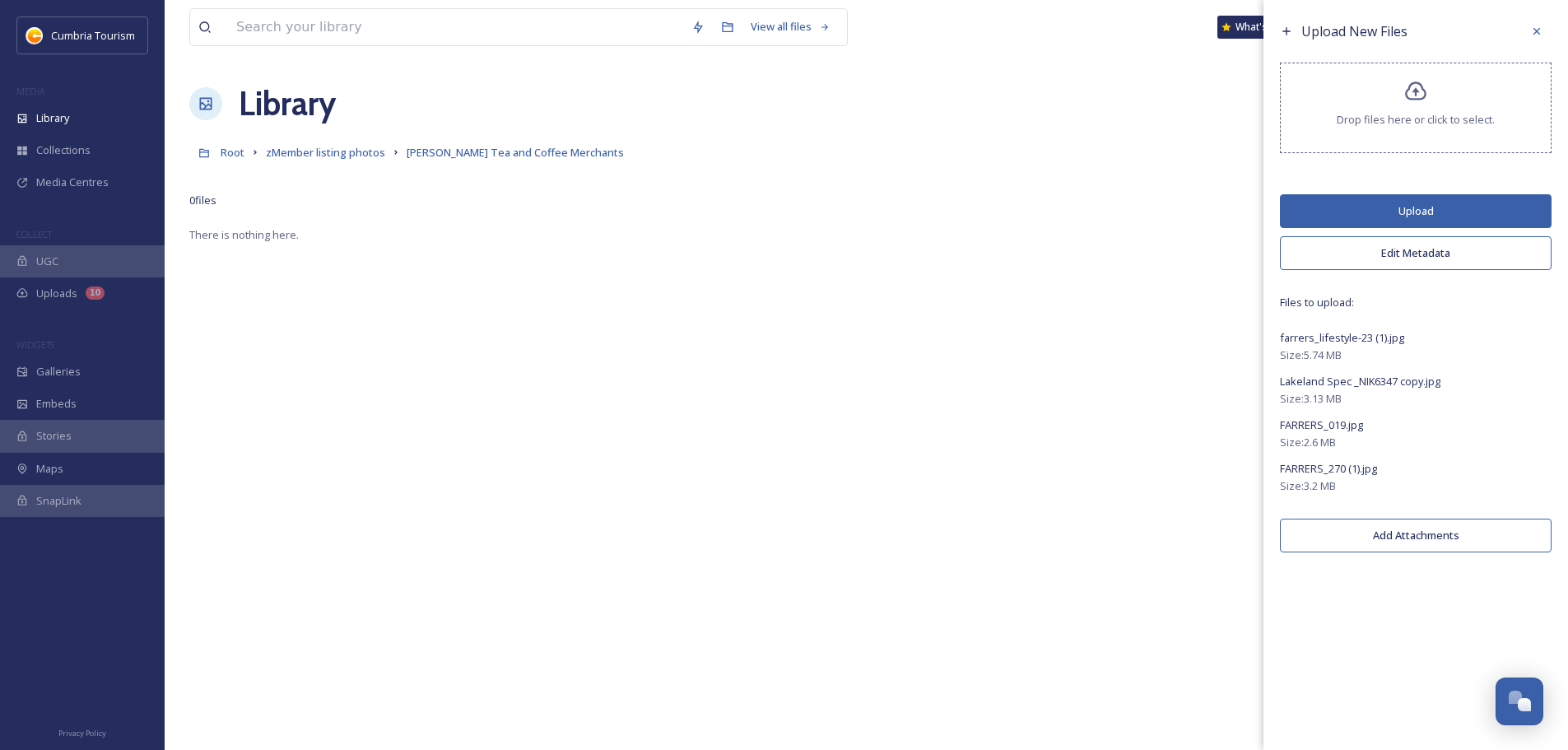
click at [1405, 208] on button "Upload" at bounding box center [1415, 211] width 272 height 33
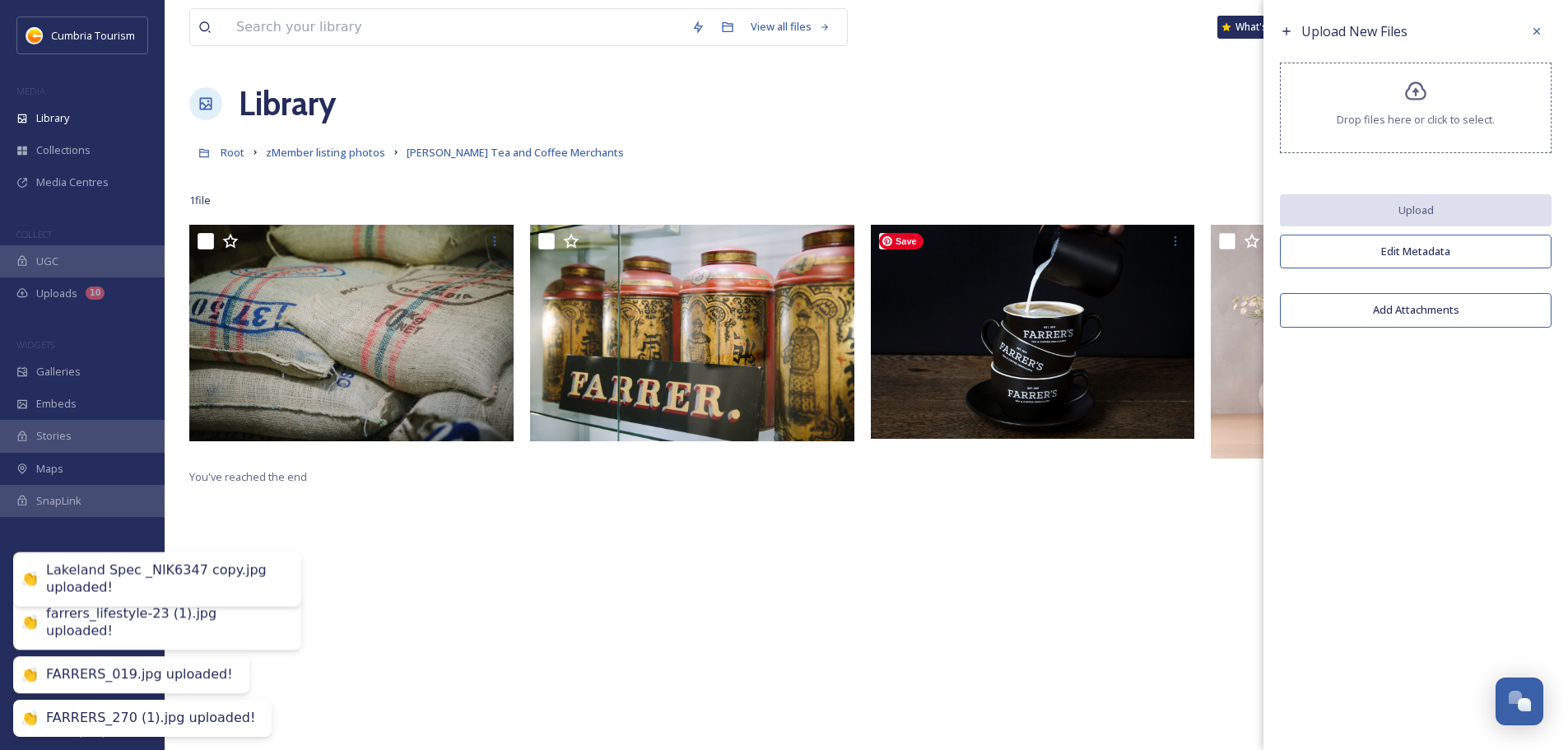
click at [1010, 595] on div "You've reached the end" at bounding box center [866, 599] width 1354 height 750
